Goal: Task Accomplishment & Management: Manage account settings

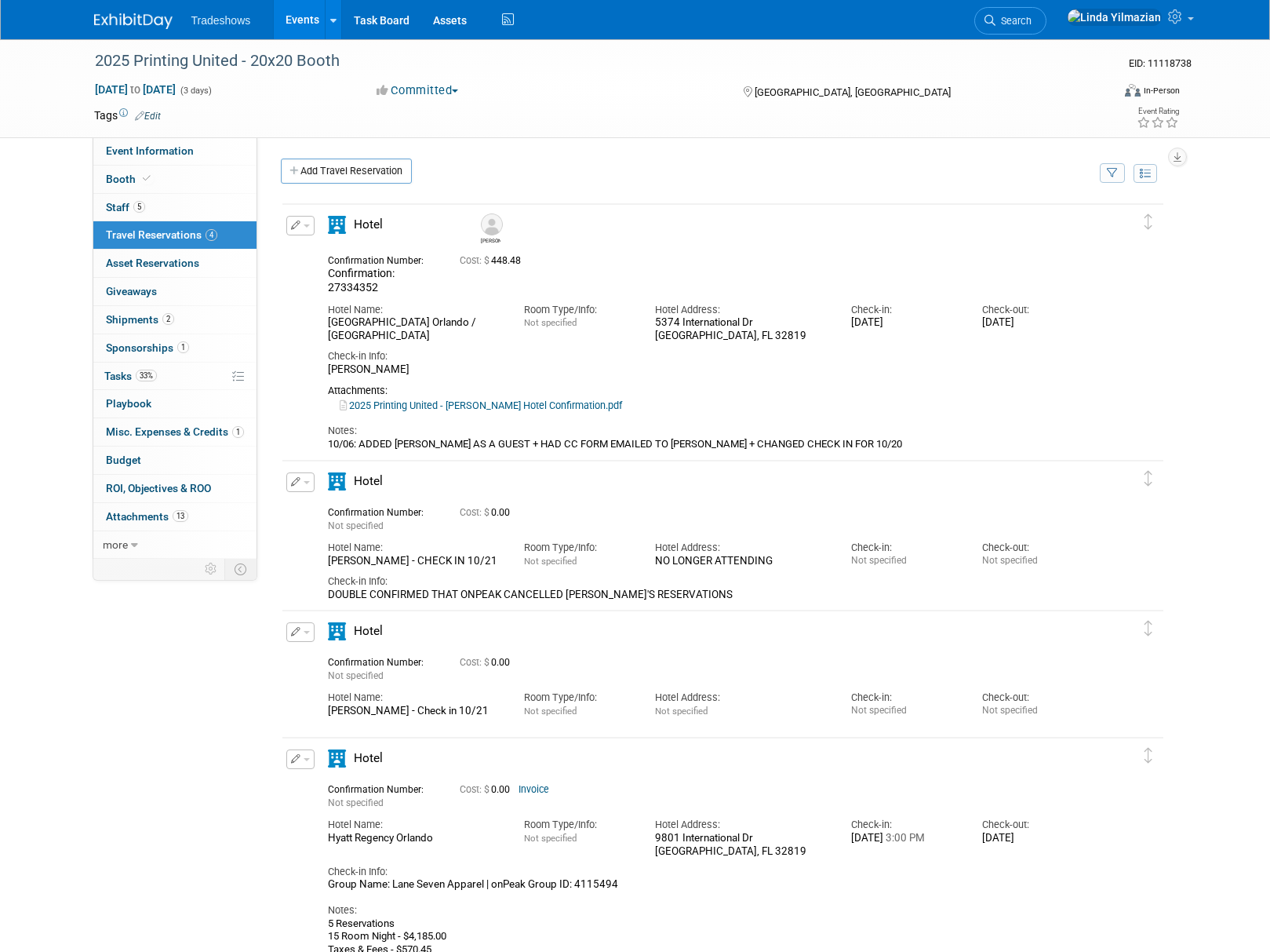
click at [302, 16] on link "Events" at bounding box center [302, 19] width 58 height 39
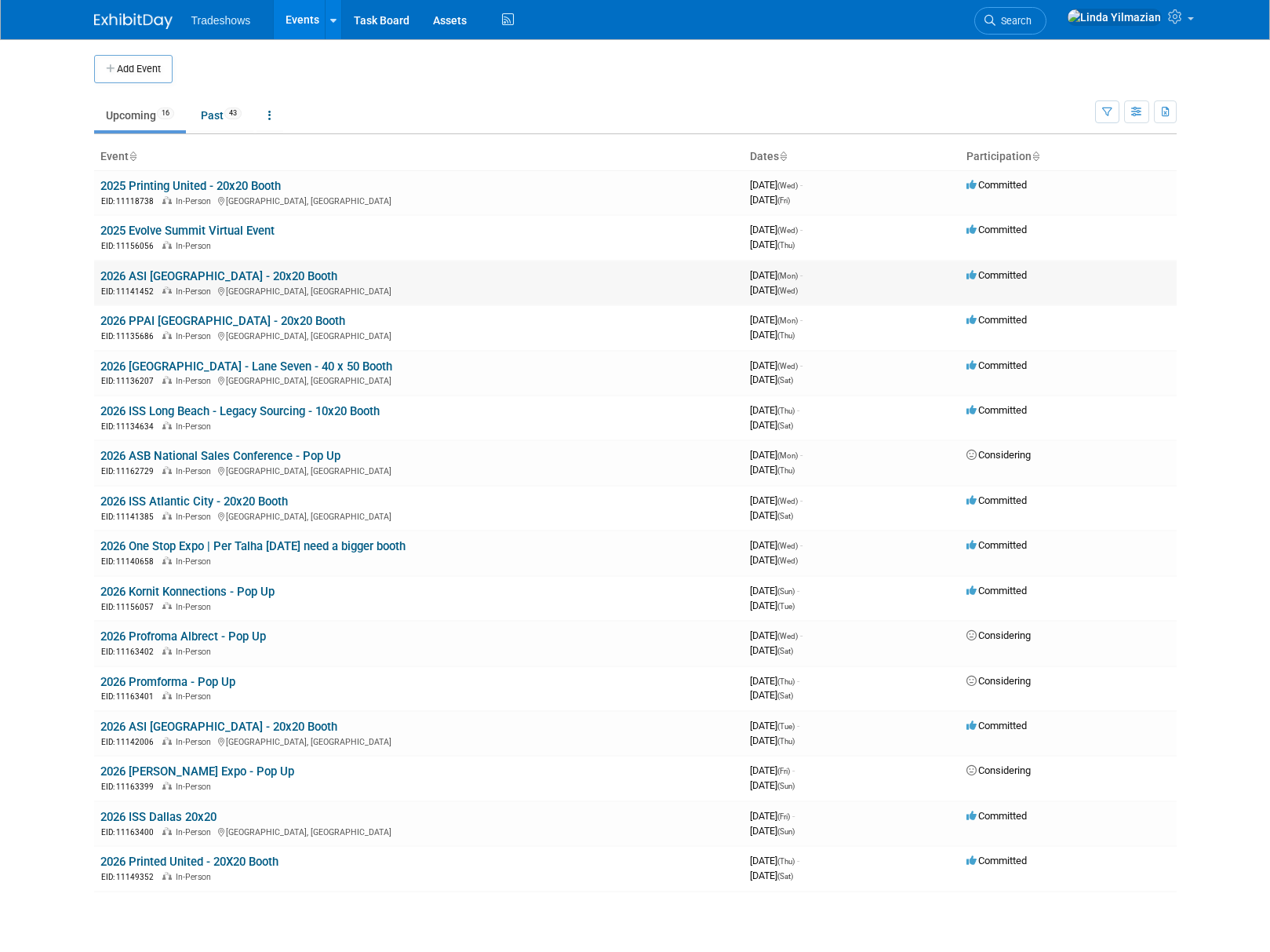
click at [185, 280] on link "2026 ASI [GEOGRAPHIC_DATA] - 20x20 Booth" at bounding box center [219, 276] width 237 height 14
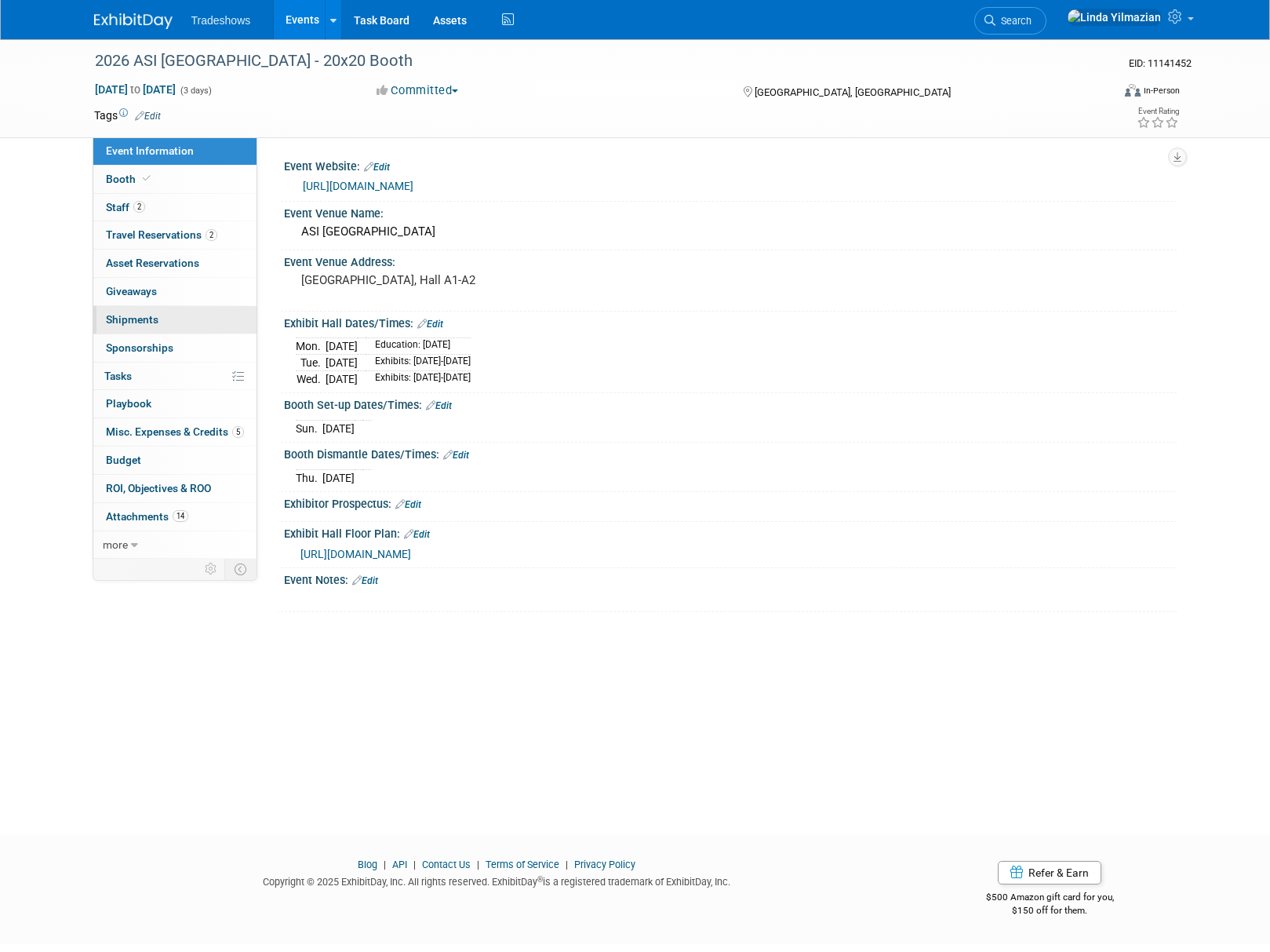
click at [138, 316] on span "Shipments 0" at bounding box center [132, 319] width 52 height 12
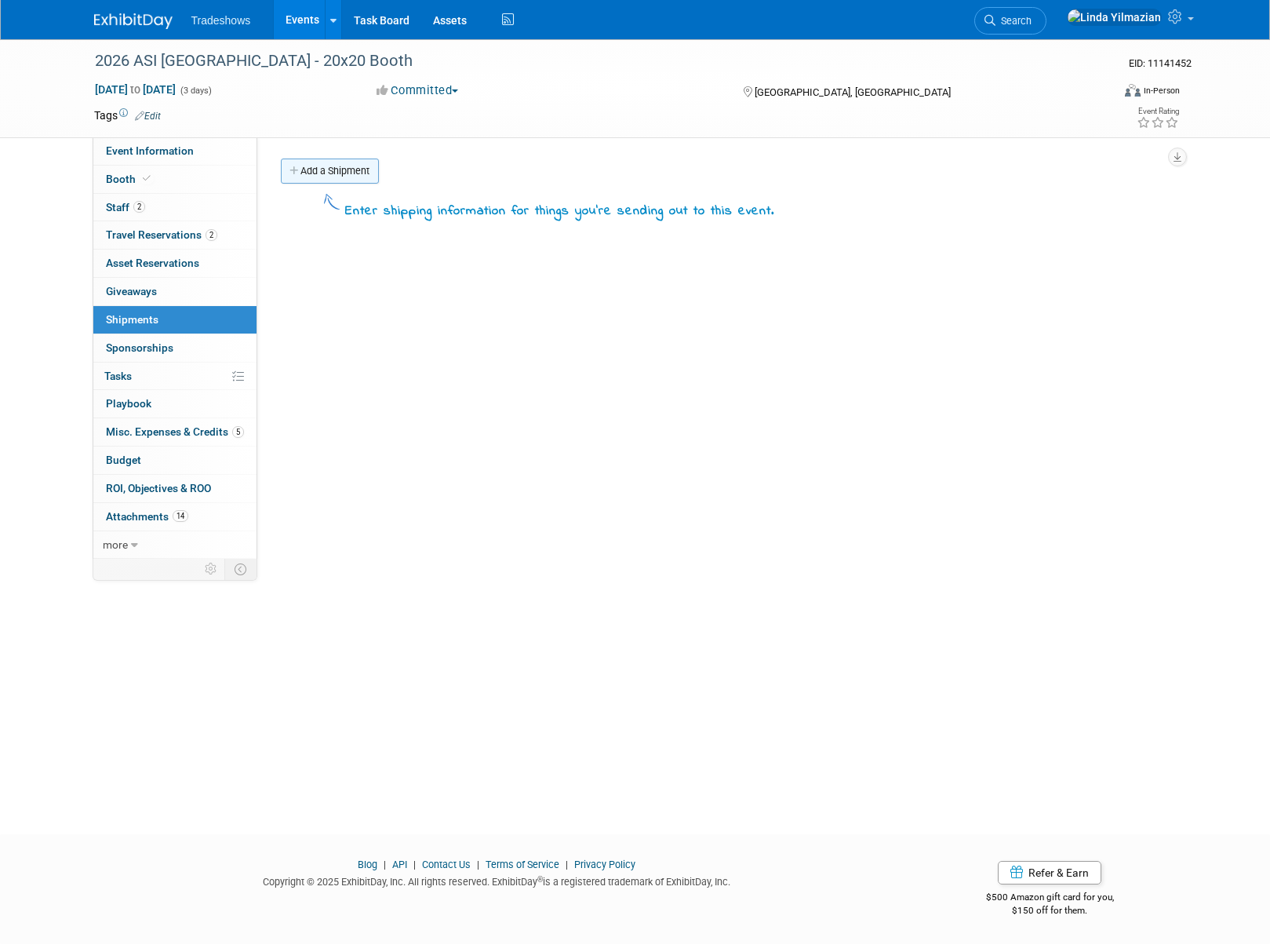
click at [323, 165] on link "Add a Shipment" at bounding box center [329, 171] width 98 height 25
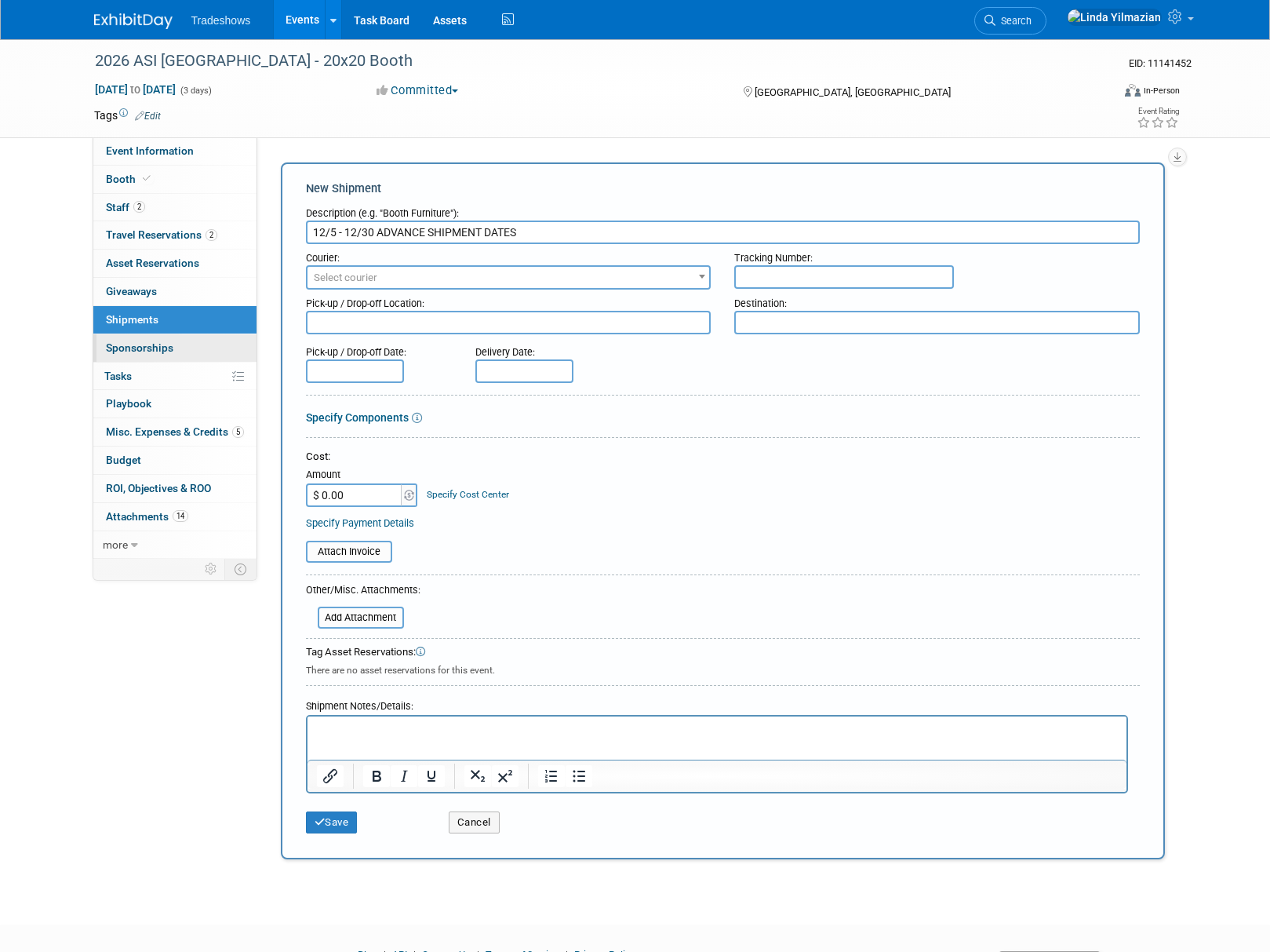
type input "12/5 - 12/30 ADVANCE SHIPMENT DATES"
click at [334, 826] on button "Save" at bounding box center [331, 822] width 51 height 22
click at [0, 0] on div at bounding box center [0, 0] width 0 height 0
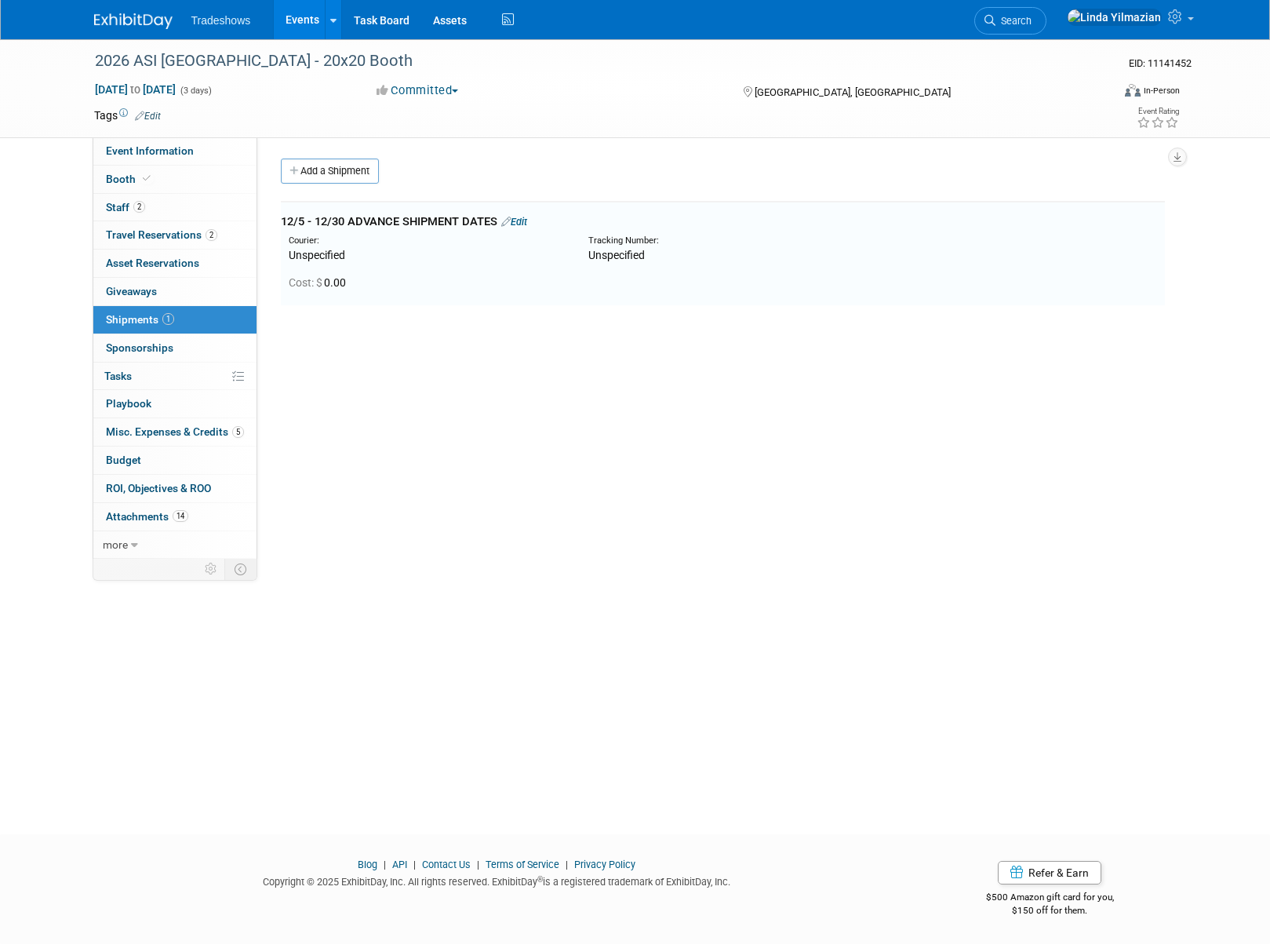
click at [334, 826] on body "Tradeshows Events Add Event Bulk Upload Events Shareable Event Boards Recently …" at bounding box center [635, 476] width 1270 height 952
click at [314, 180] on link "Add a Shipment" at bounding box center [329, 171] width 98 height 25
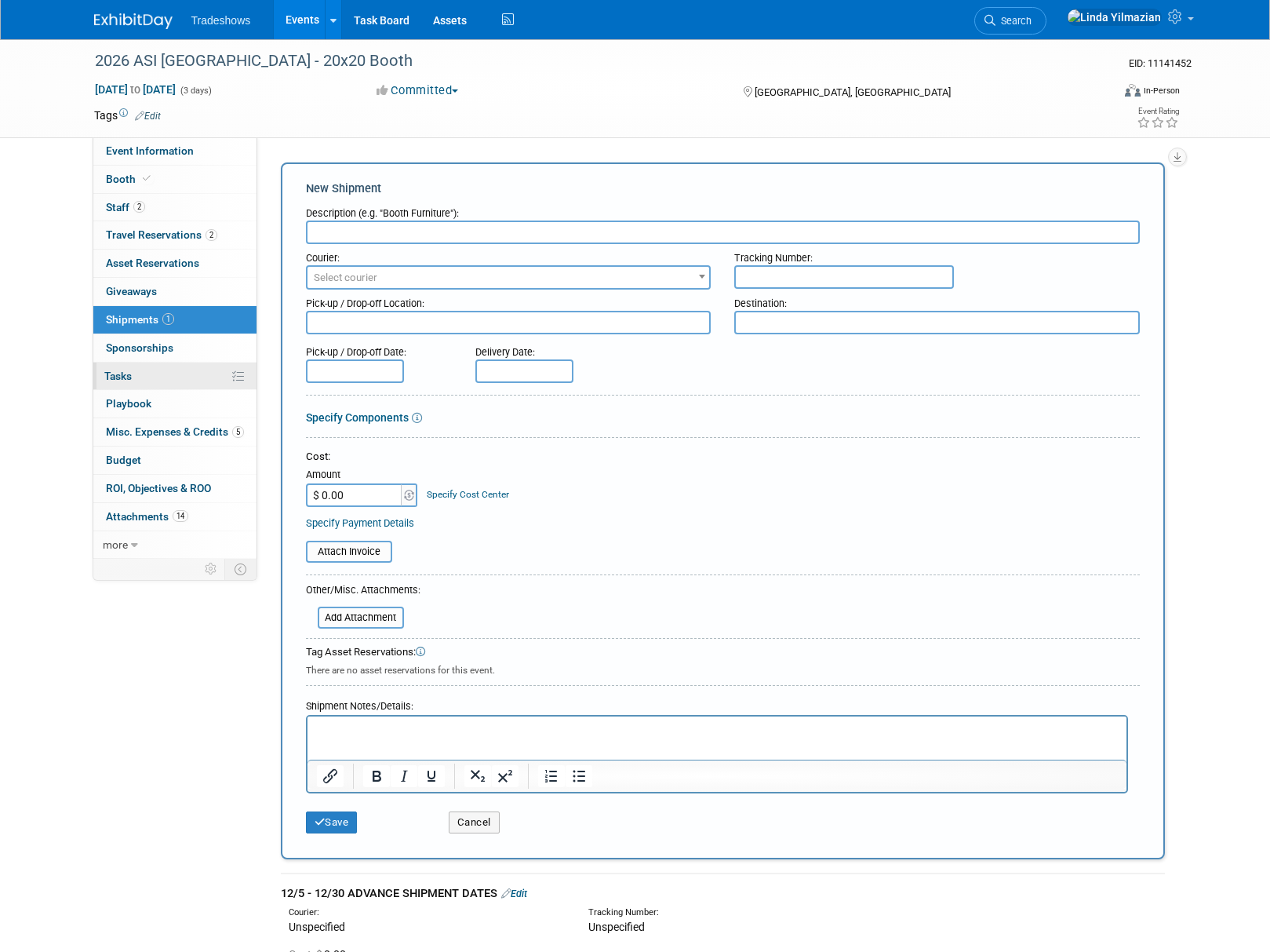
click at [120, 372] on span "Tasks 0%" at bounding box center [119, 376] width 28 height 12
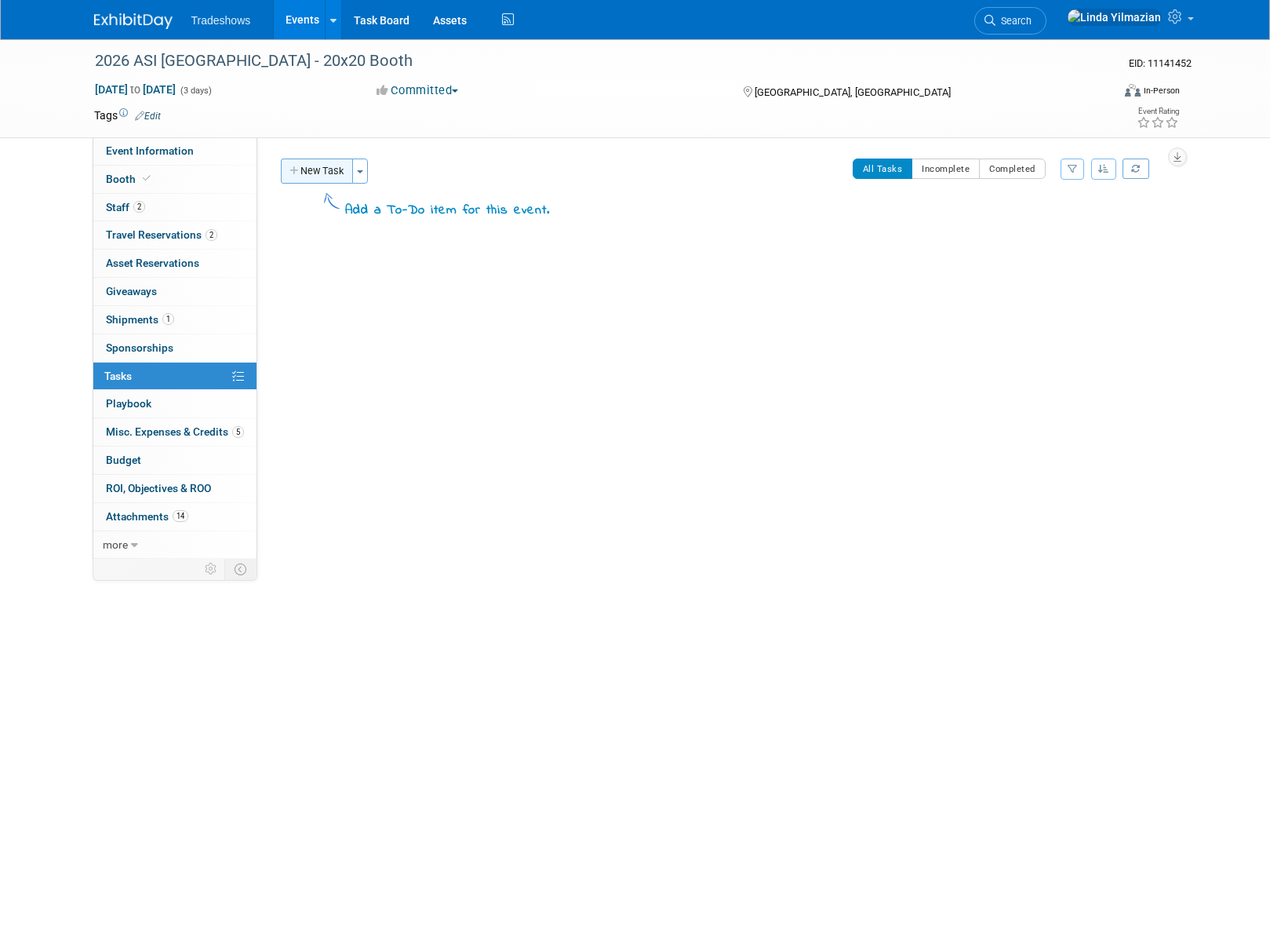
click at [322, 169] on button "New Task" at bounding box center [316, 171] width 72 height 25
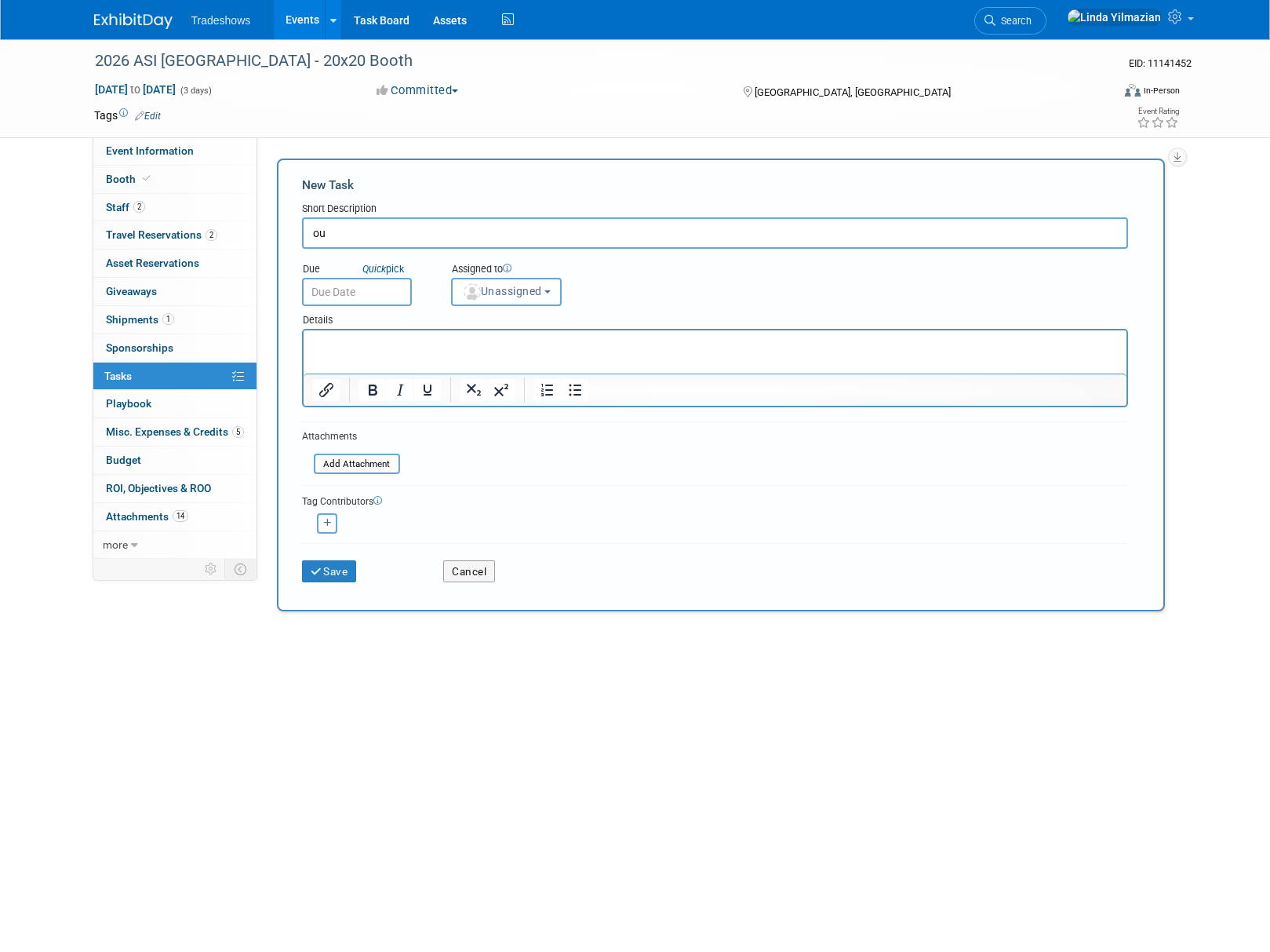
type input "o"
type input "O"
type input "10/13 Outbound material Handling Agreement completed"
click at [318, 563] on button "Save" at bounding box center [329, 571] width 55 height 22
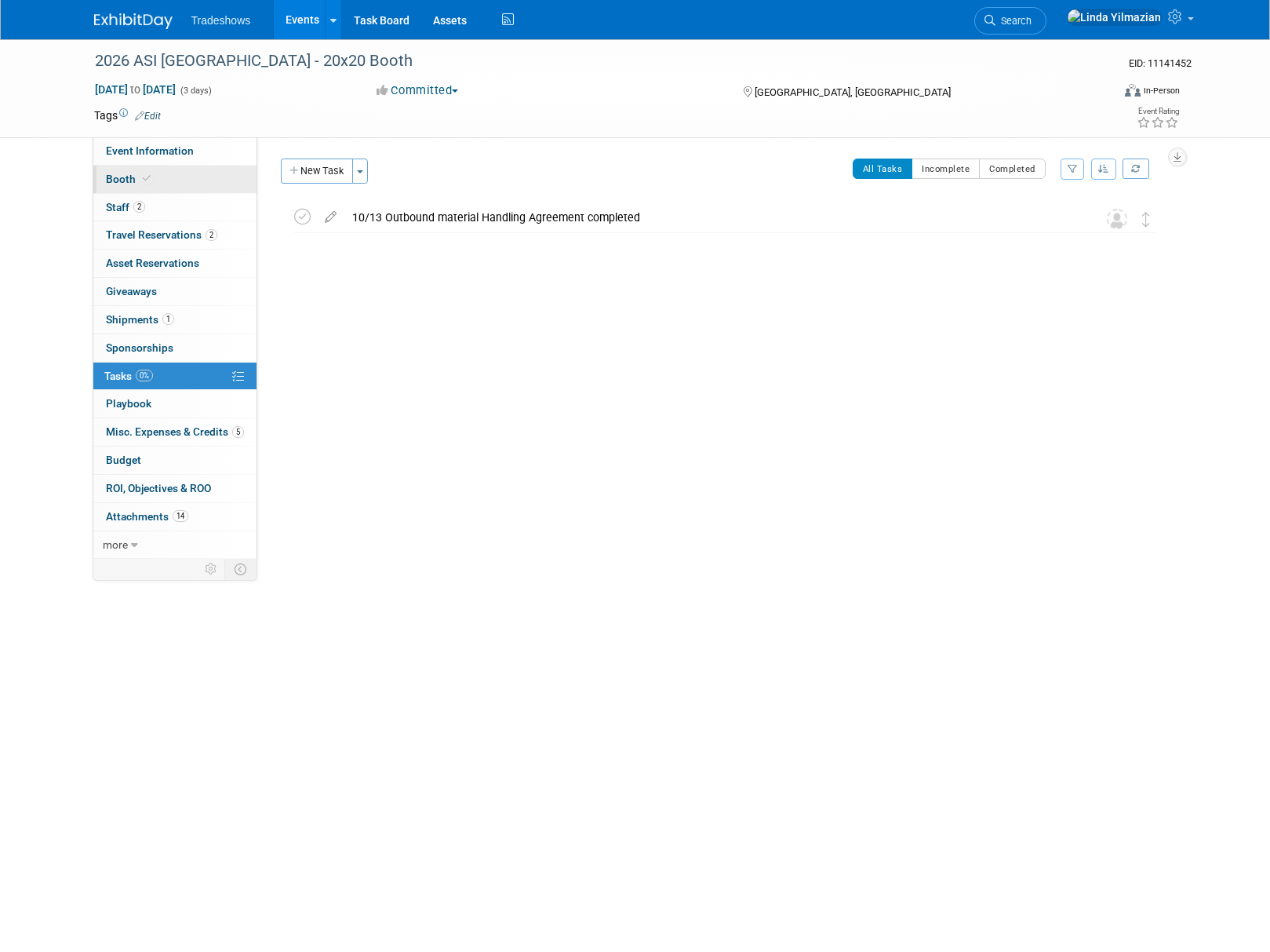
click at [124, 177] on span "Booth" at bounding box center [130, 179] width 48 height 12
